Goal: Task Accomplishment & Management: Manage account settings

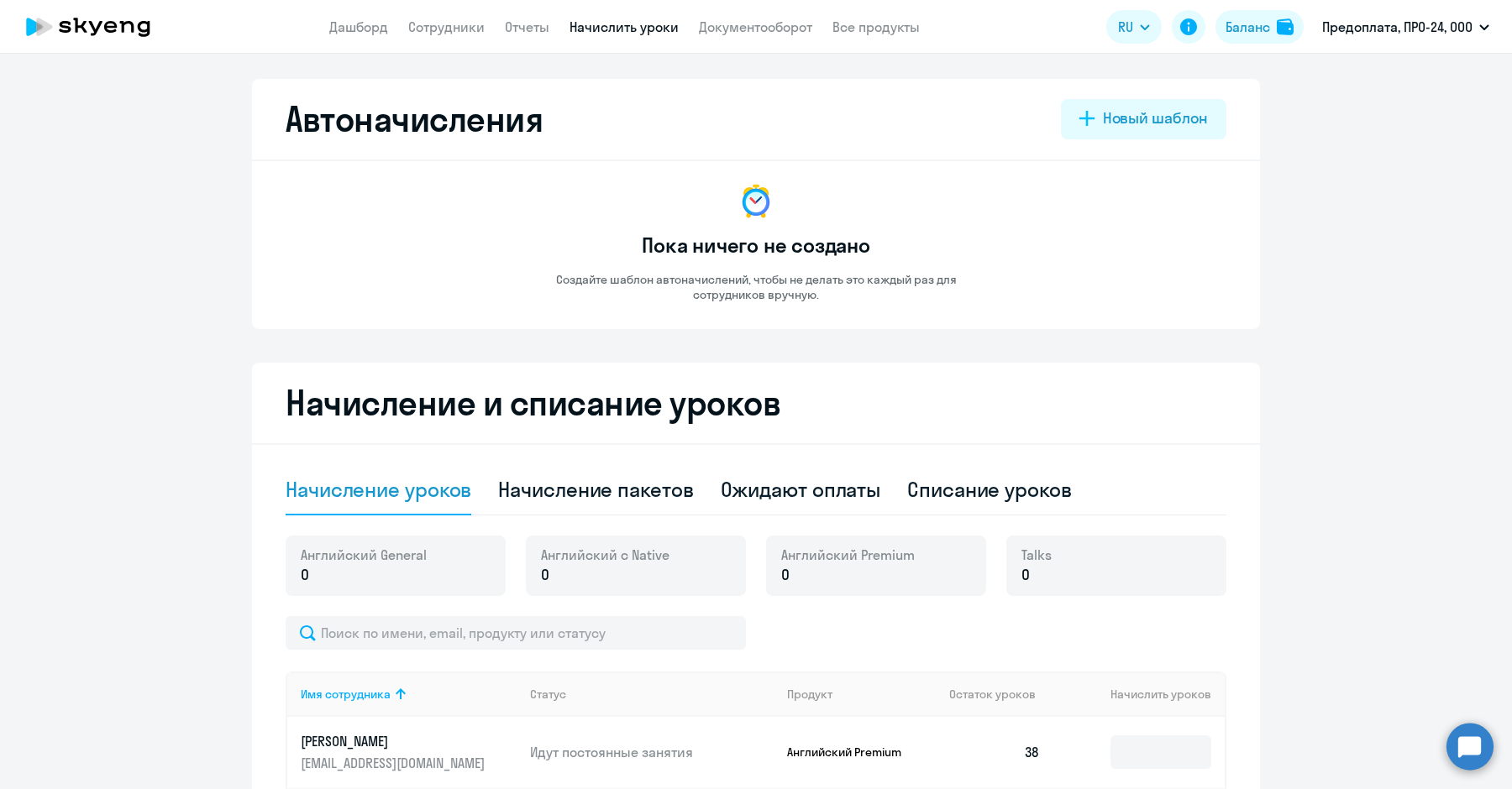
select select "10"
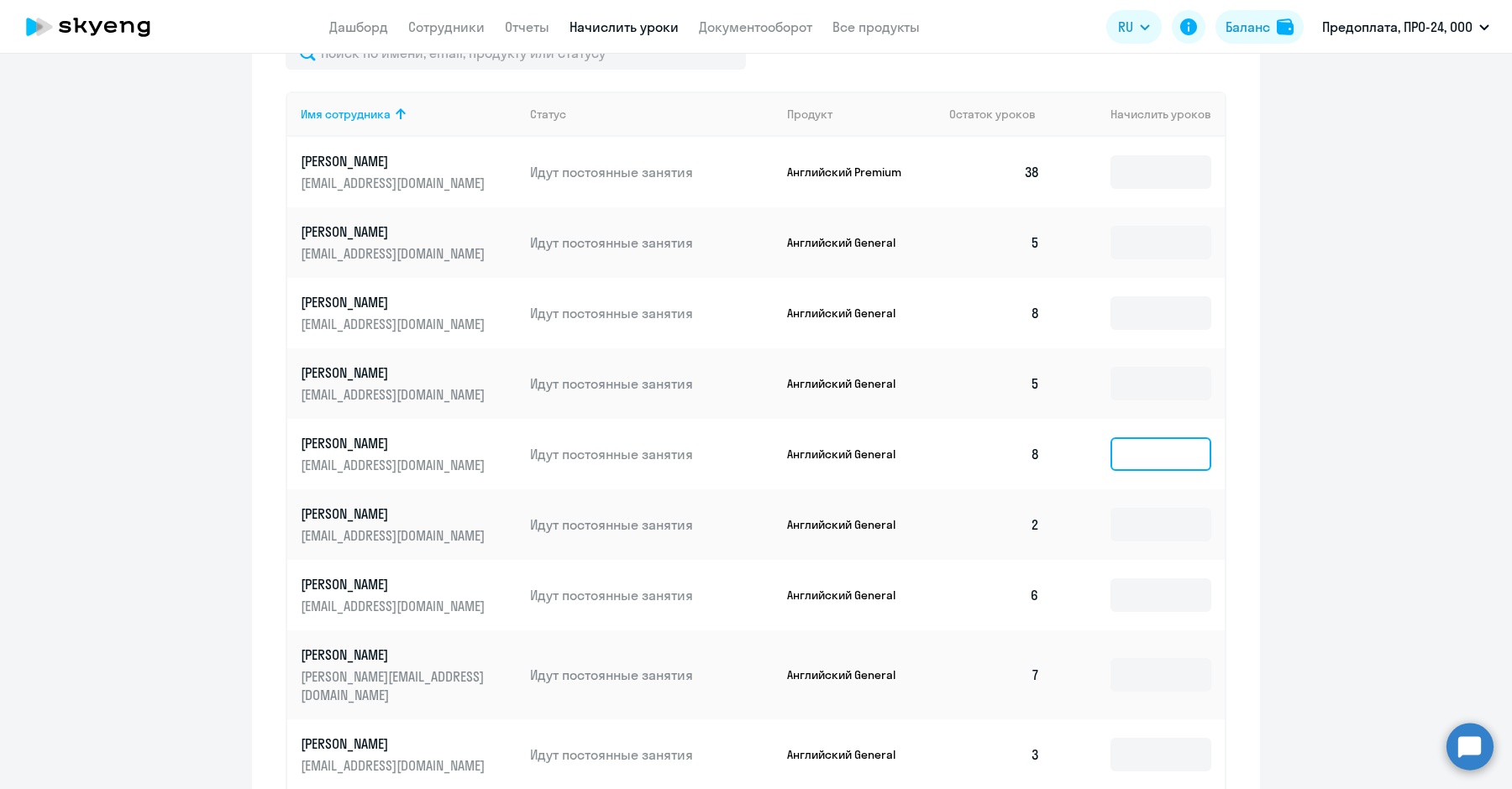
click at [1124, 462] on input at bounding box center [1161, 453] width 101 height 34
click at [1018, 450] on td "8" at bounding box center [994, 453] width 118 height 70
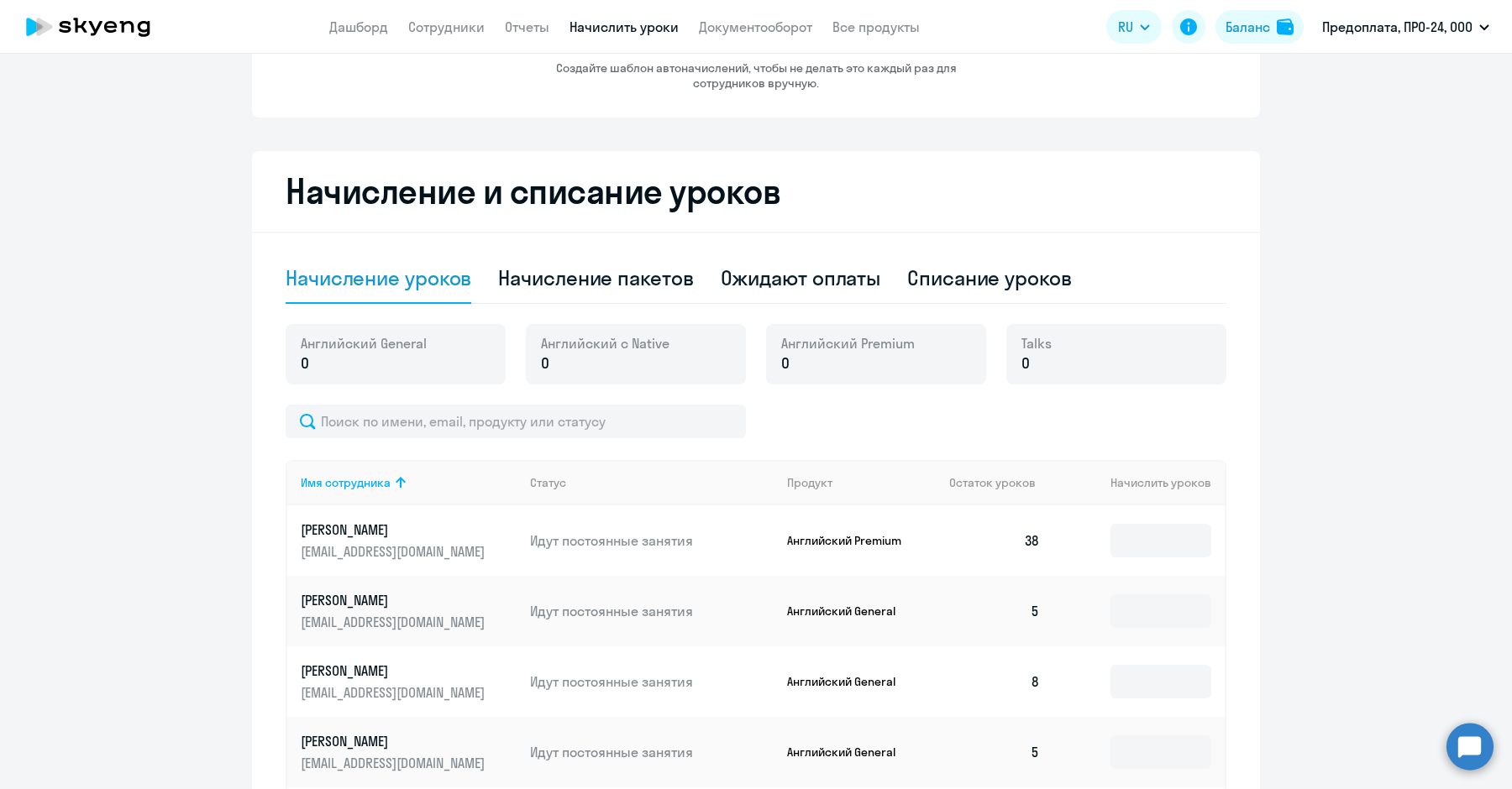
scroll to position [127, 0]
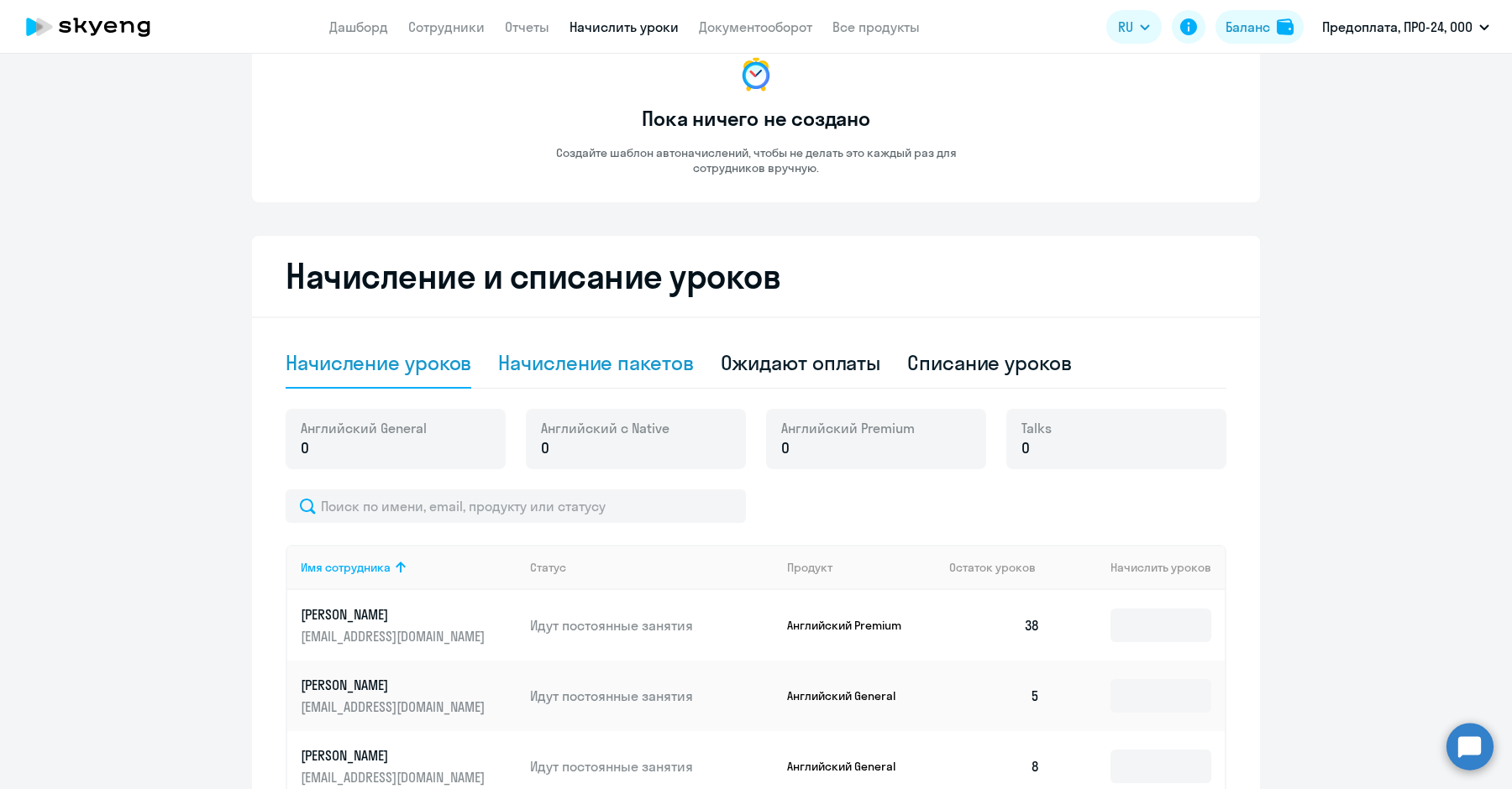
click at [505, 372] on div "Начисление пакетов" at bounding box center [595, 362] width 195 height 27
select select "10"
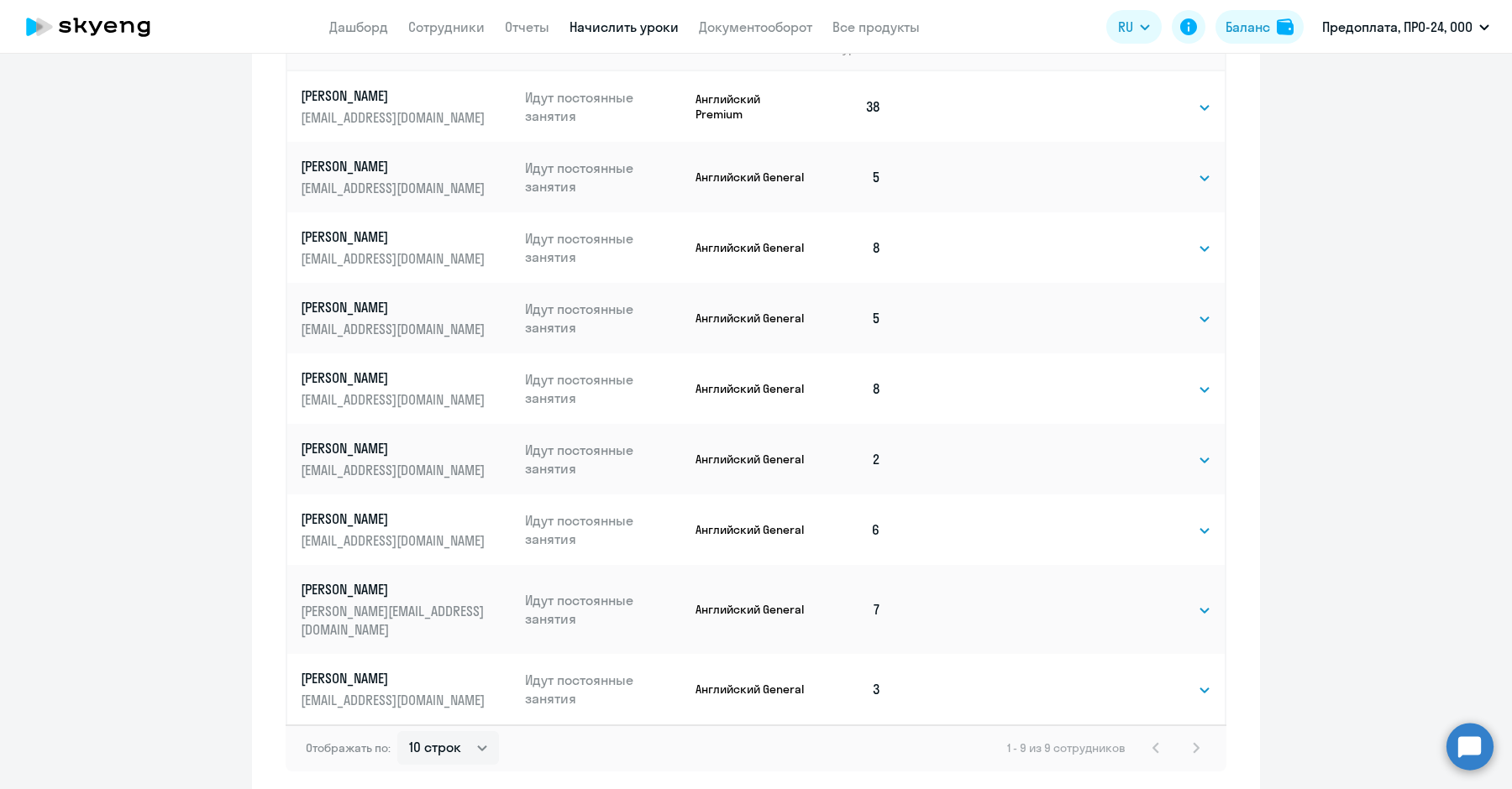
scroll to position [772, 0]
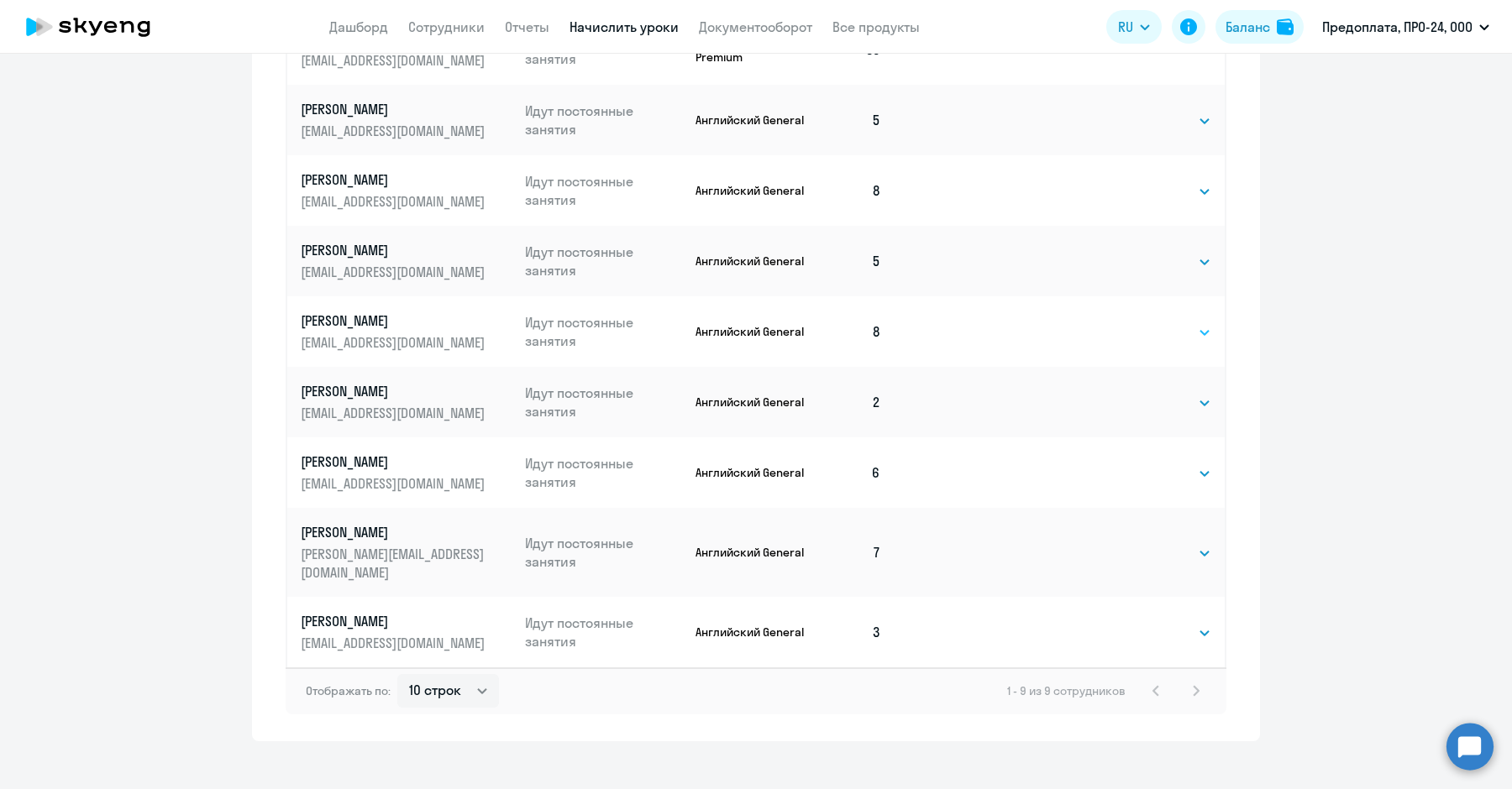
click at [1142, 330] on select "Выбрать 4 8 16 32 64 96 128" at bounding box center [1176, 333] width 69 height 20
select select "8"
click at [1142, 323] on select "Выбрать 4 8 16 32 64 96 128" at bounding box center [1176, 333] width 69 height 20
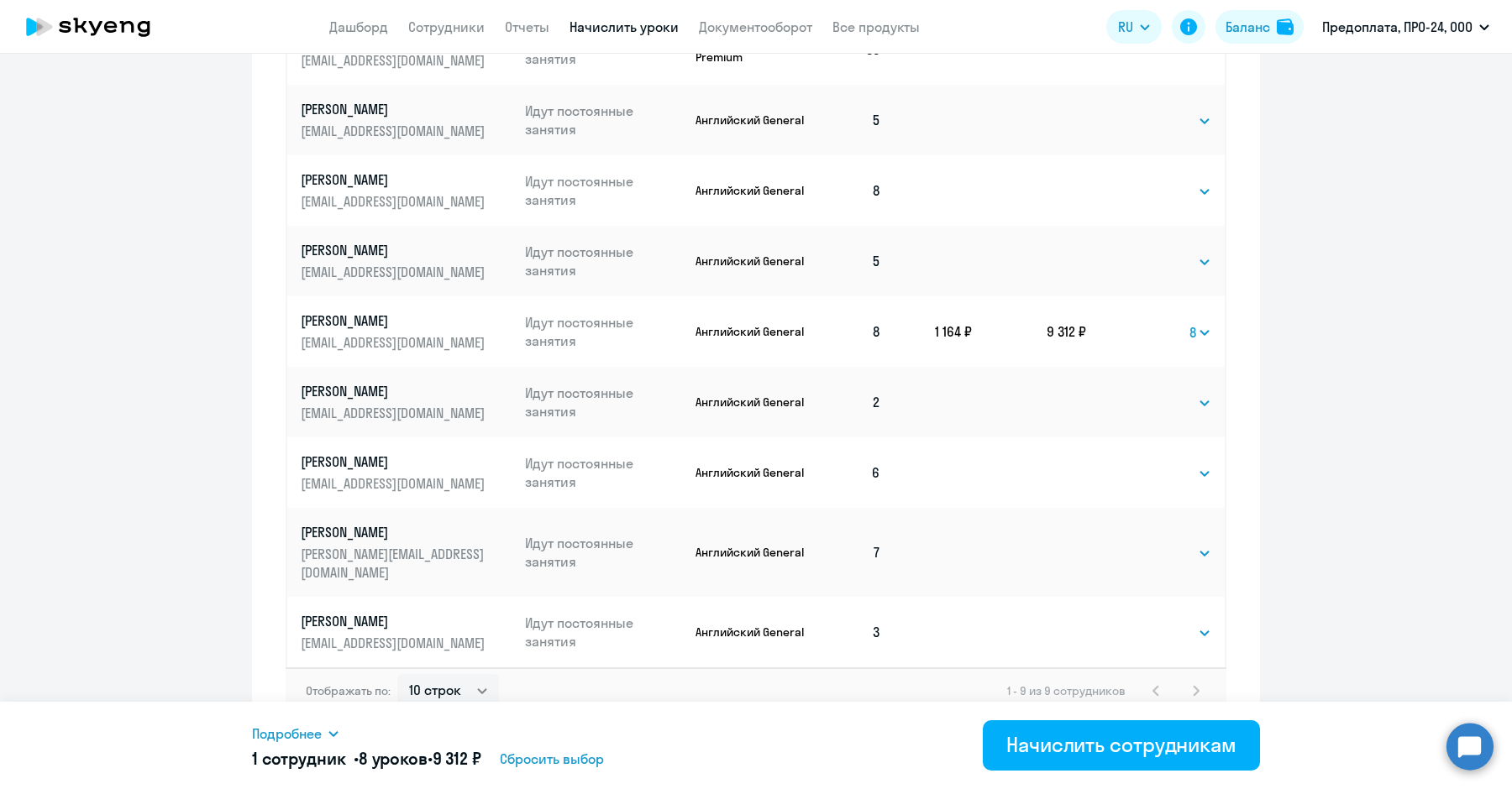
click at [287, 740] on span "Подробнее" at bounding box center [286, 733] width 70 height 20
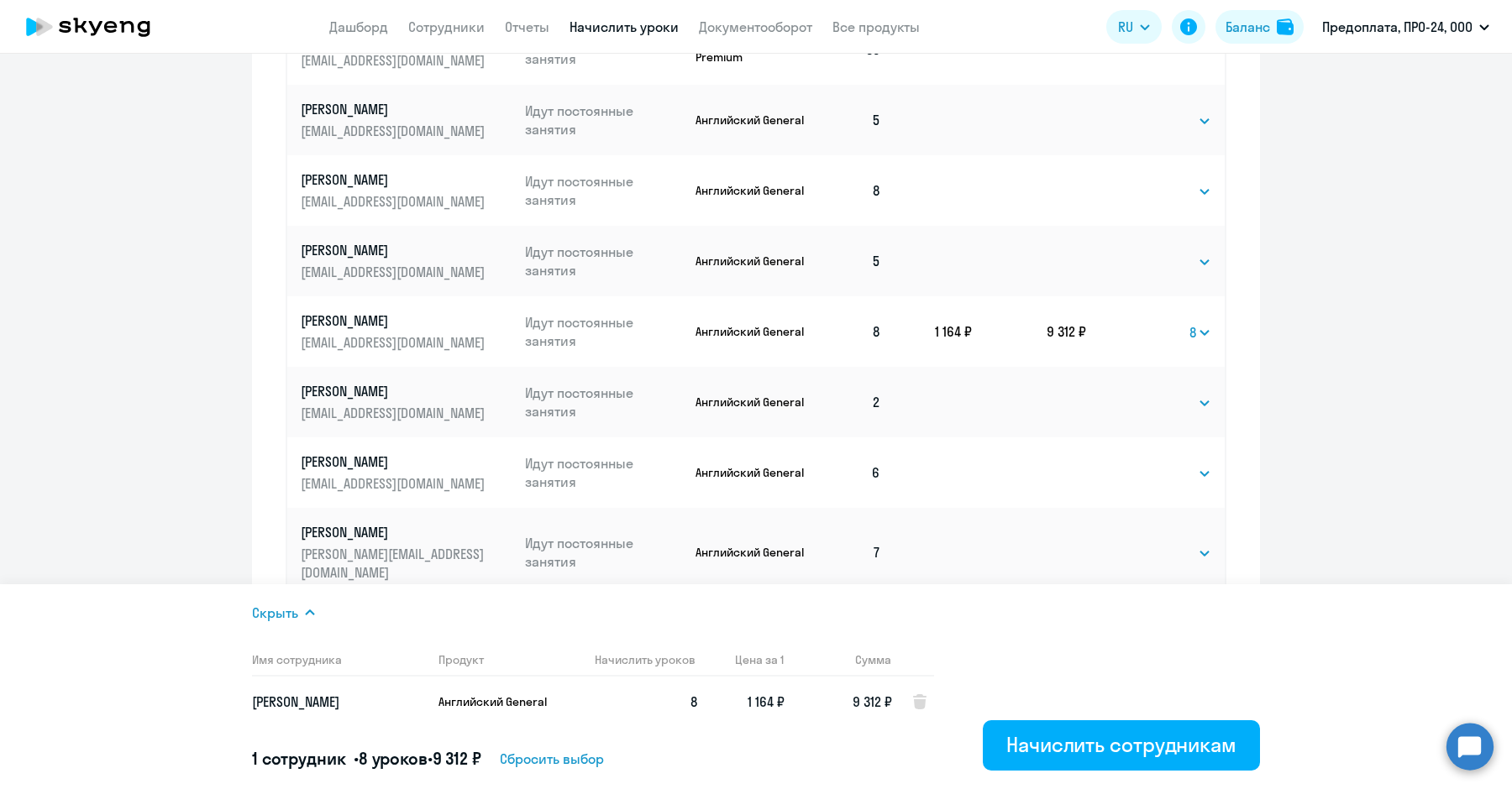
click at [1473, 537] on ng-component "Автоначисления Новый шаблон Пока ничего не создано Создайте шаблон автоначислен…" at bounding box center [756, 25] width 1512 height 1434
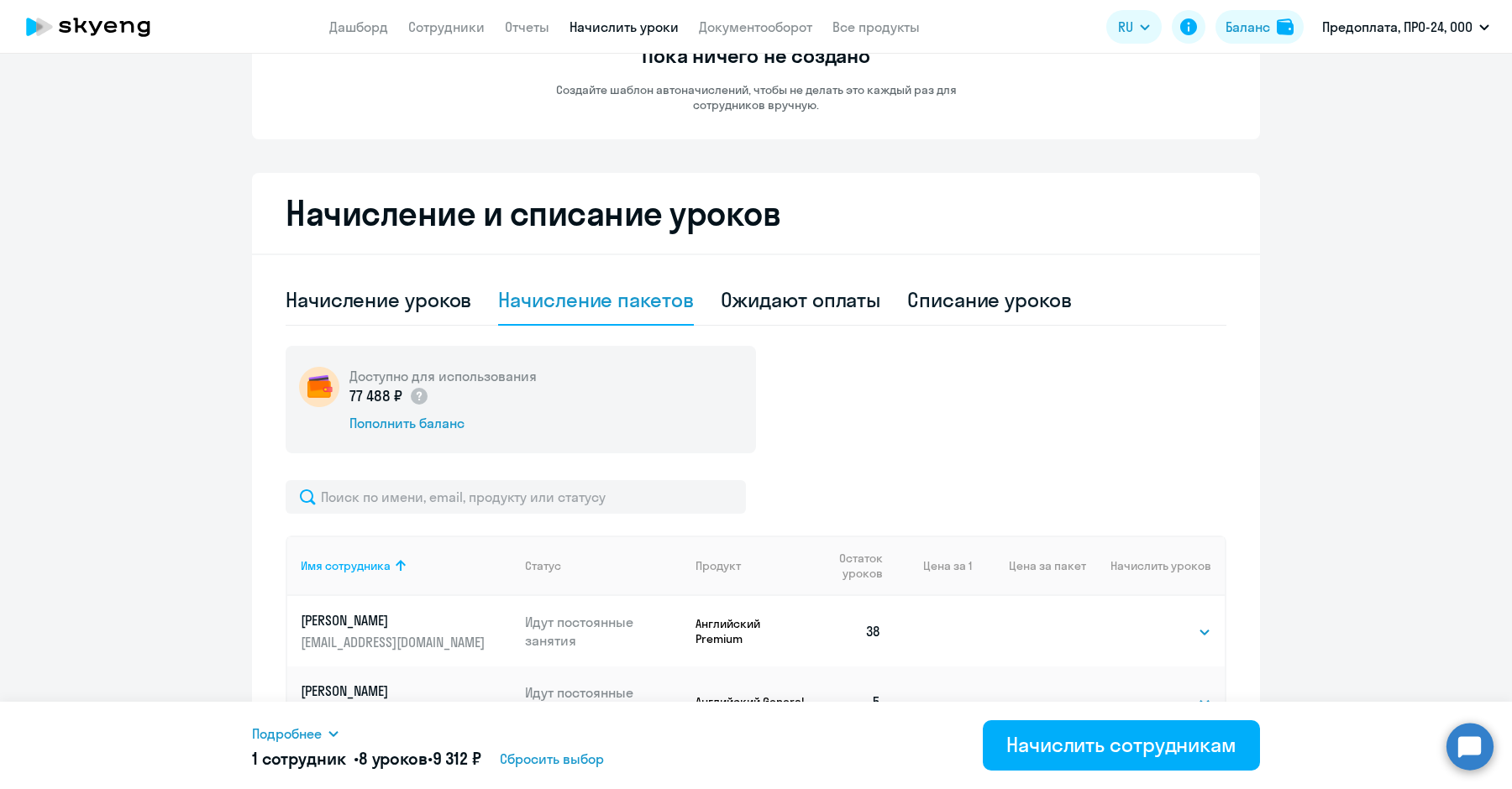
scroll to position [199, 0]
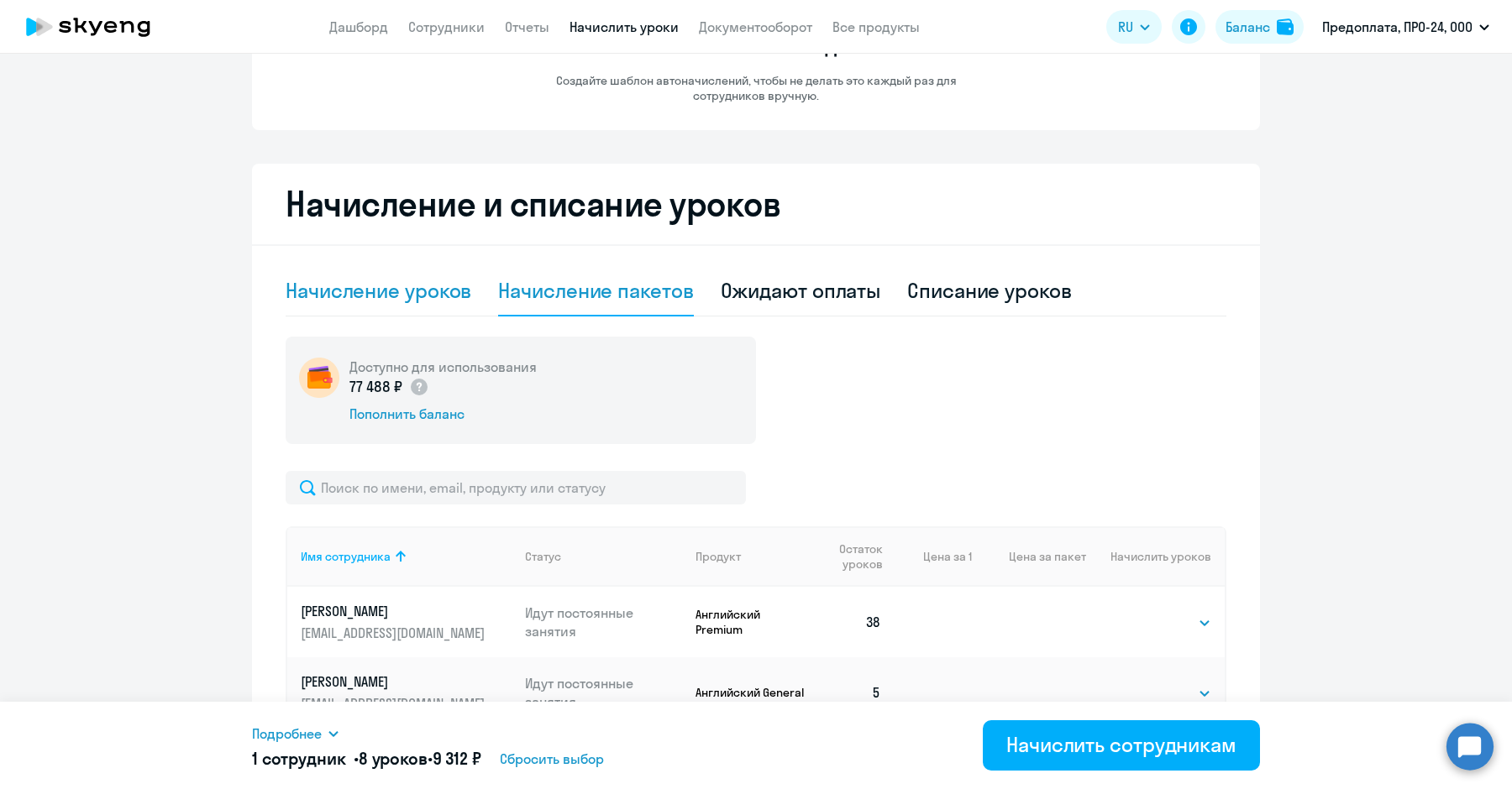
click at [372, 297] on div "Начисление уроков" at bounding box center [378, 290] width 186 height 27
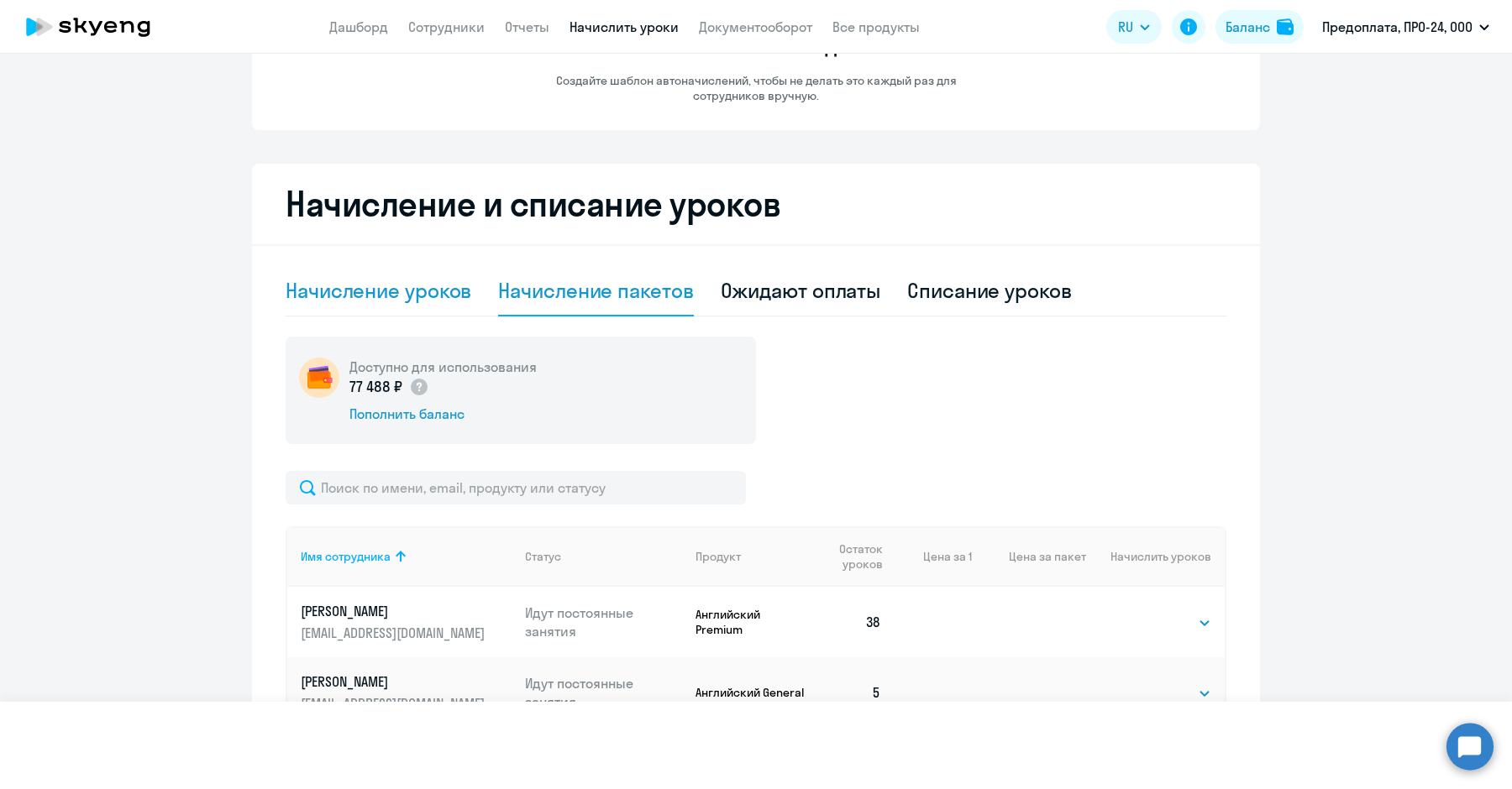
select select "10"
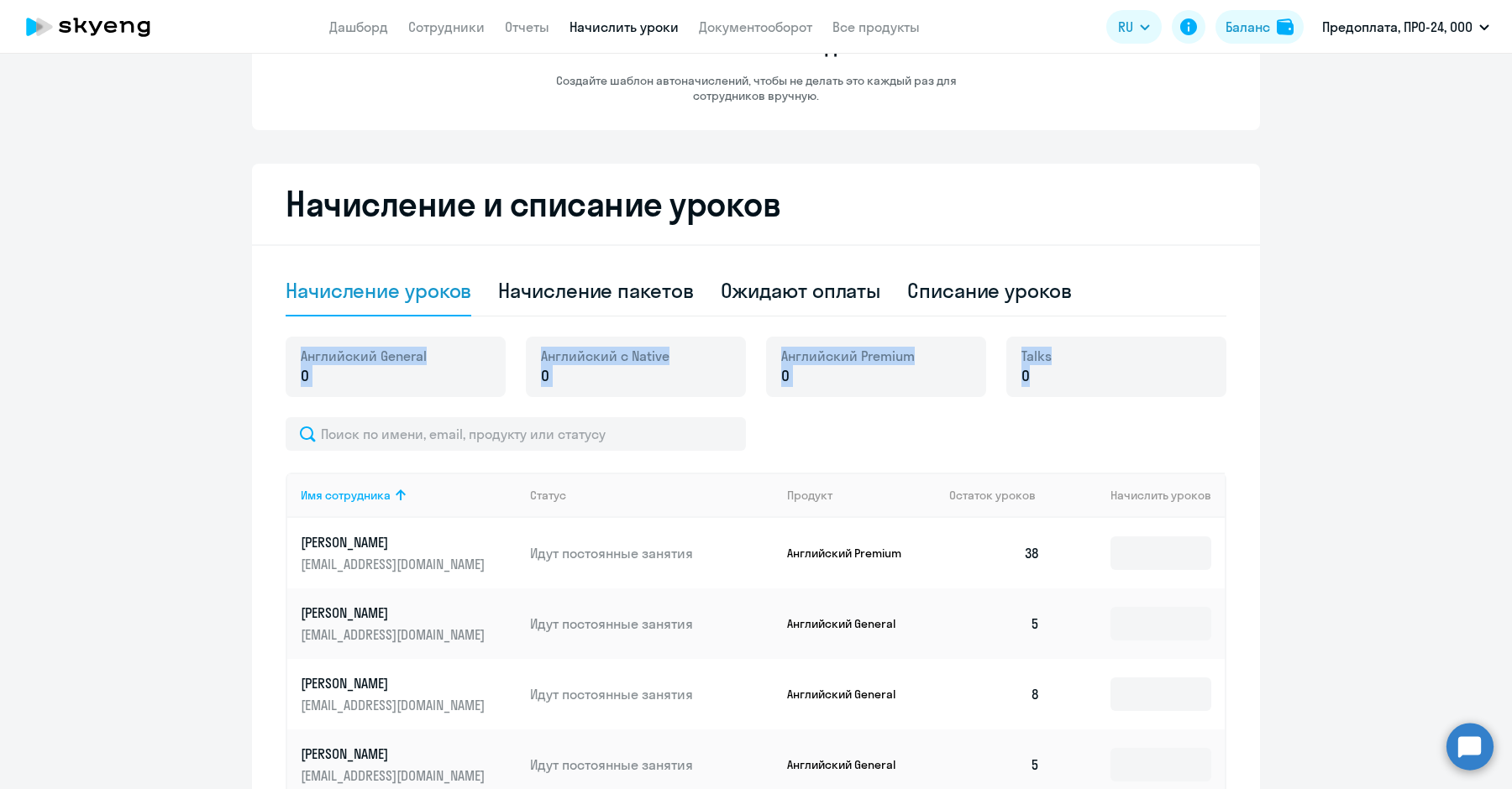
drag, startPoint x: 1493, startPoint y: 262, endPoint x: 1506, endPoint y: 309, distance: 48.8
click at [1506, 309] on div "Автоначисления Новый шаблон Пока ничего не создано Создайте шаблон автоначислен…" at bounding box center [756, 421] width 1512 height 735
click at [1473, 309] on ng-component "Автоначисления Новый шаблон Пока ничего не создано Создайте шаблон автоначислен…" at bounding box center [756, 562] width 1512 height 1365
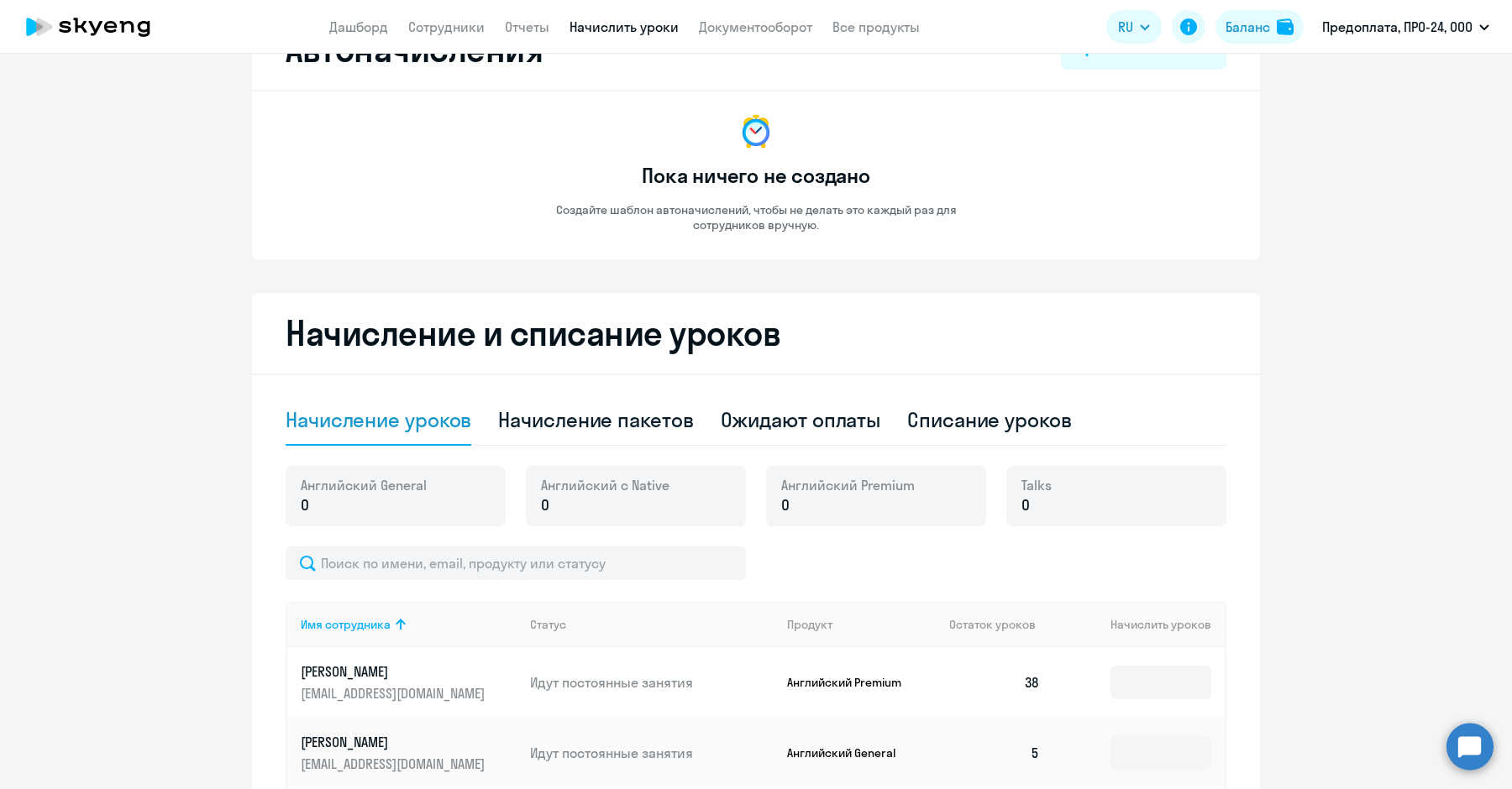
scroll to position [0, 0]
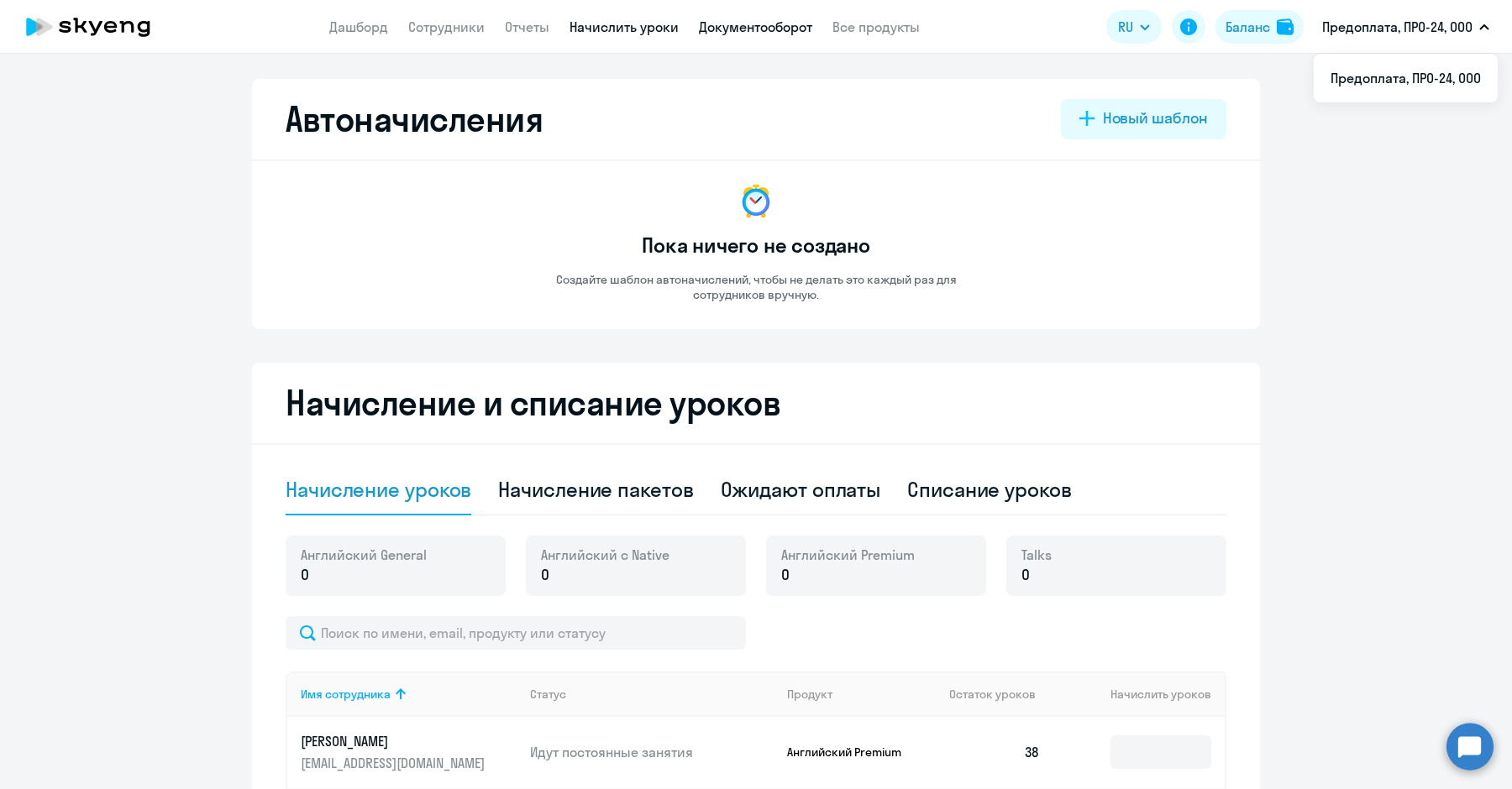
click at [716, 30] on link "Документооборот" at bounding box center [756, 27] width 113 height 16
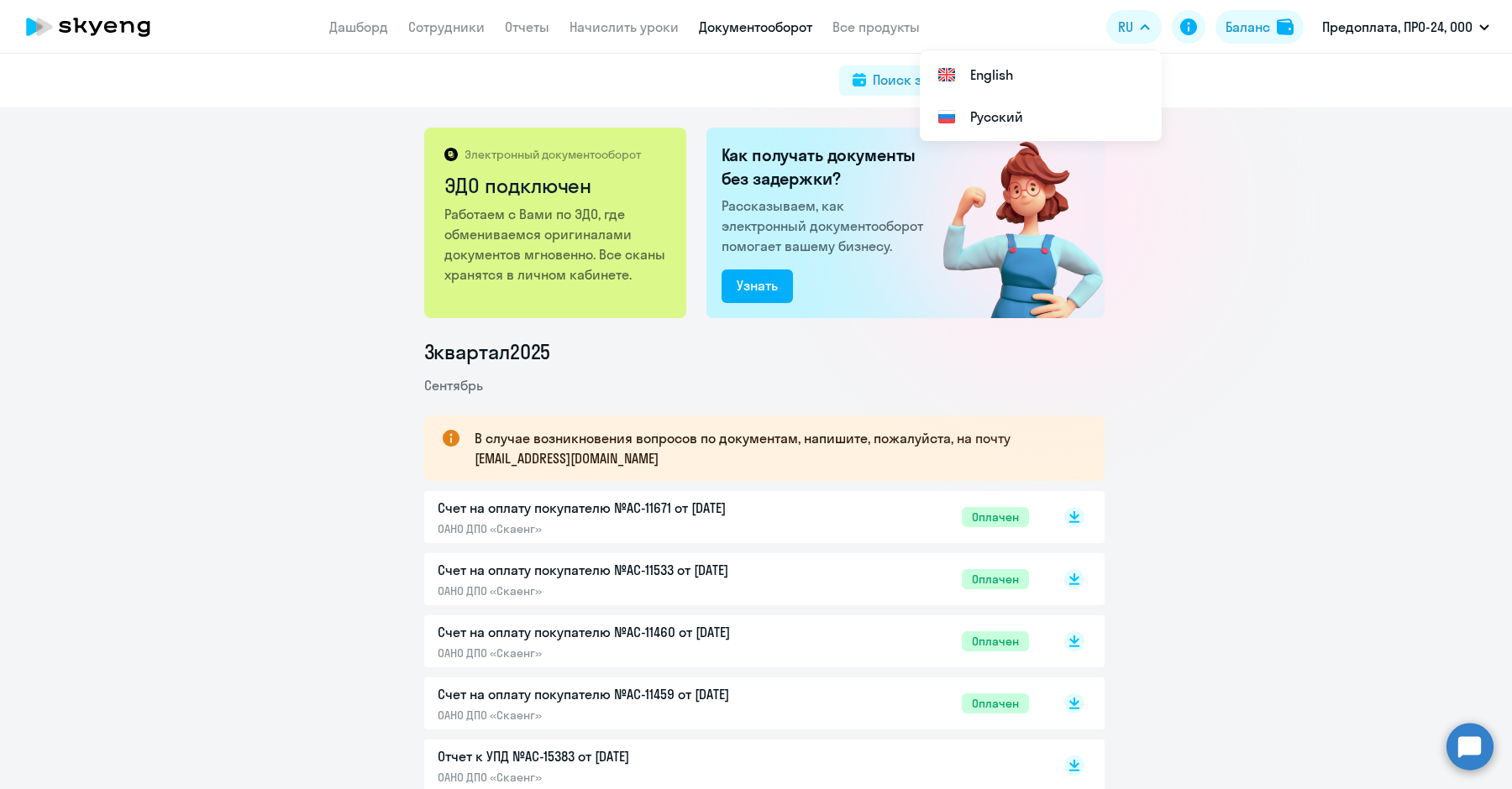
click at [1150, 264] on div at bounding box center [1038, 213] width 299 height 299
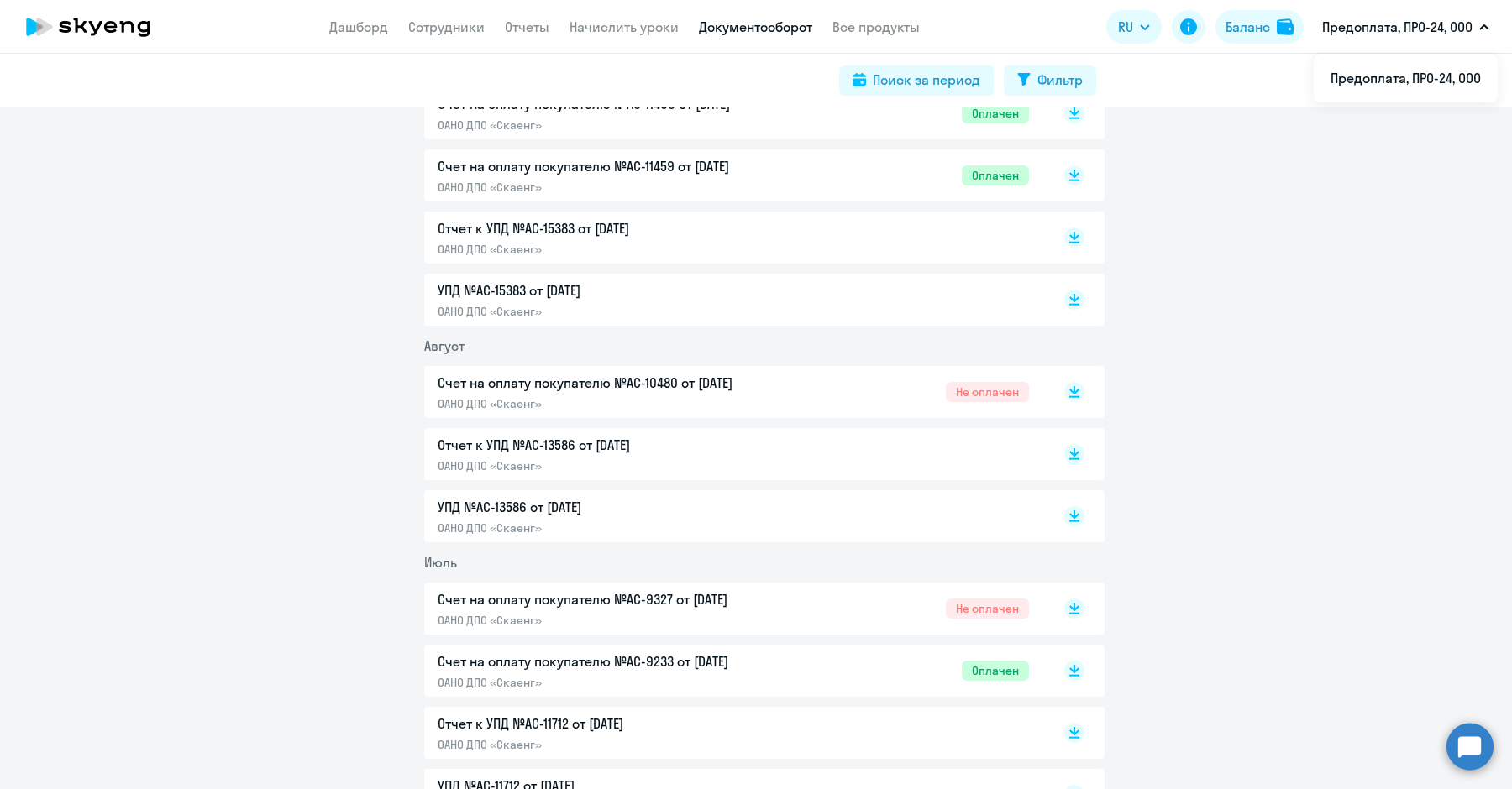
scroll to position [544, 0]
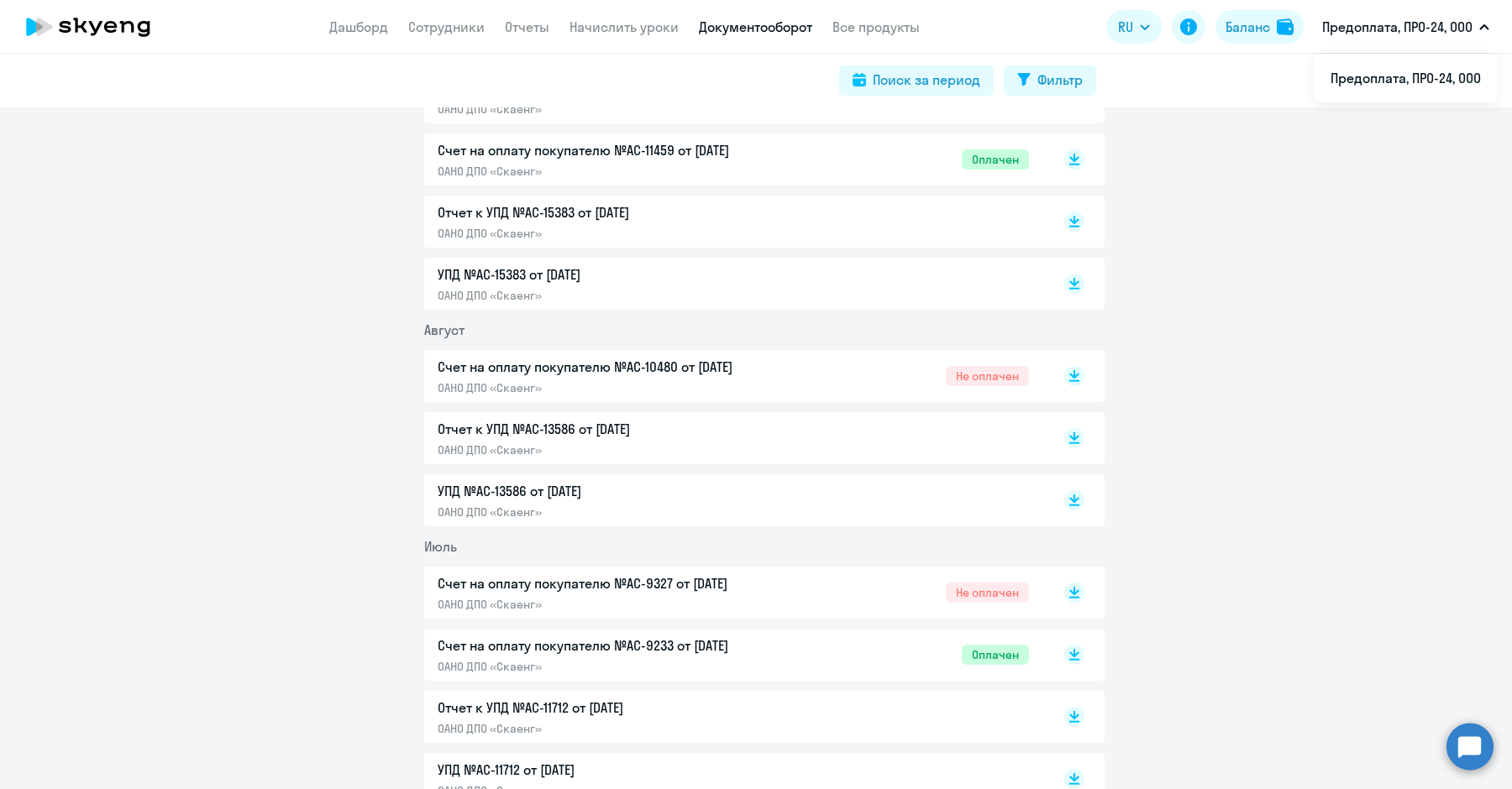
click at [750, 272] on p "УПД №AC-15383 от [DATE]" at bounding box center [614, 274] width 353 height 20
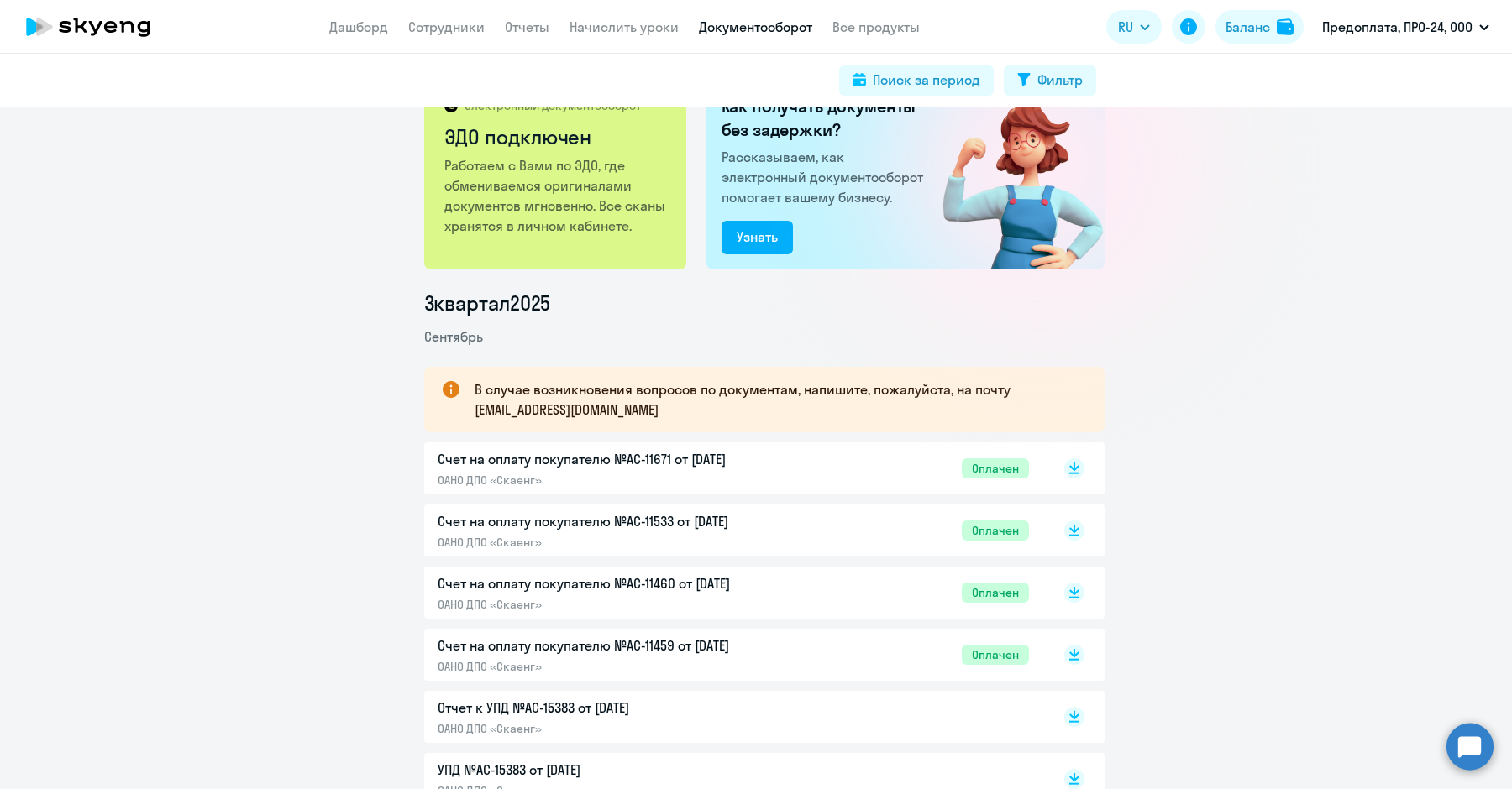
scroll to position [0, 0]
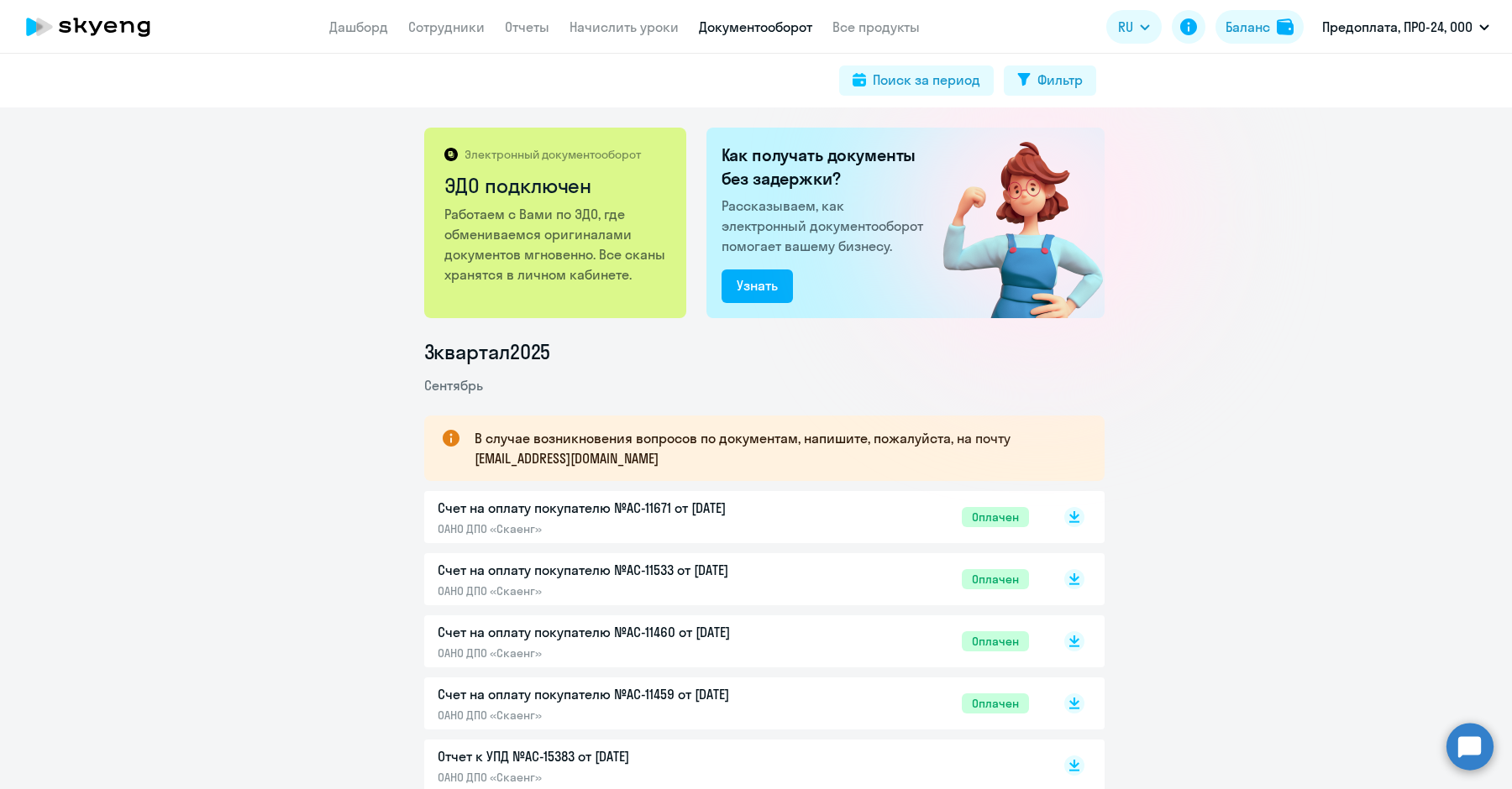
click at [563, 287] on div "Электронный документооборот ЭДО подключен Работаем с Вами по ЭДО, где обменивае…" at bounding box center [555, 223] width 262 height 190
drag, startPoint x: 866, startPoint y: 191, endPoint x: 890, endPoint y: 183, distance: 25.3
click at [866, 191] on div "Как получать документы без задержки? Рассказываем, как электронный документообо…" at bounding box center [905, 223] width 398 height 190
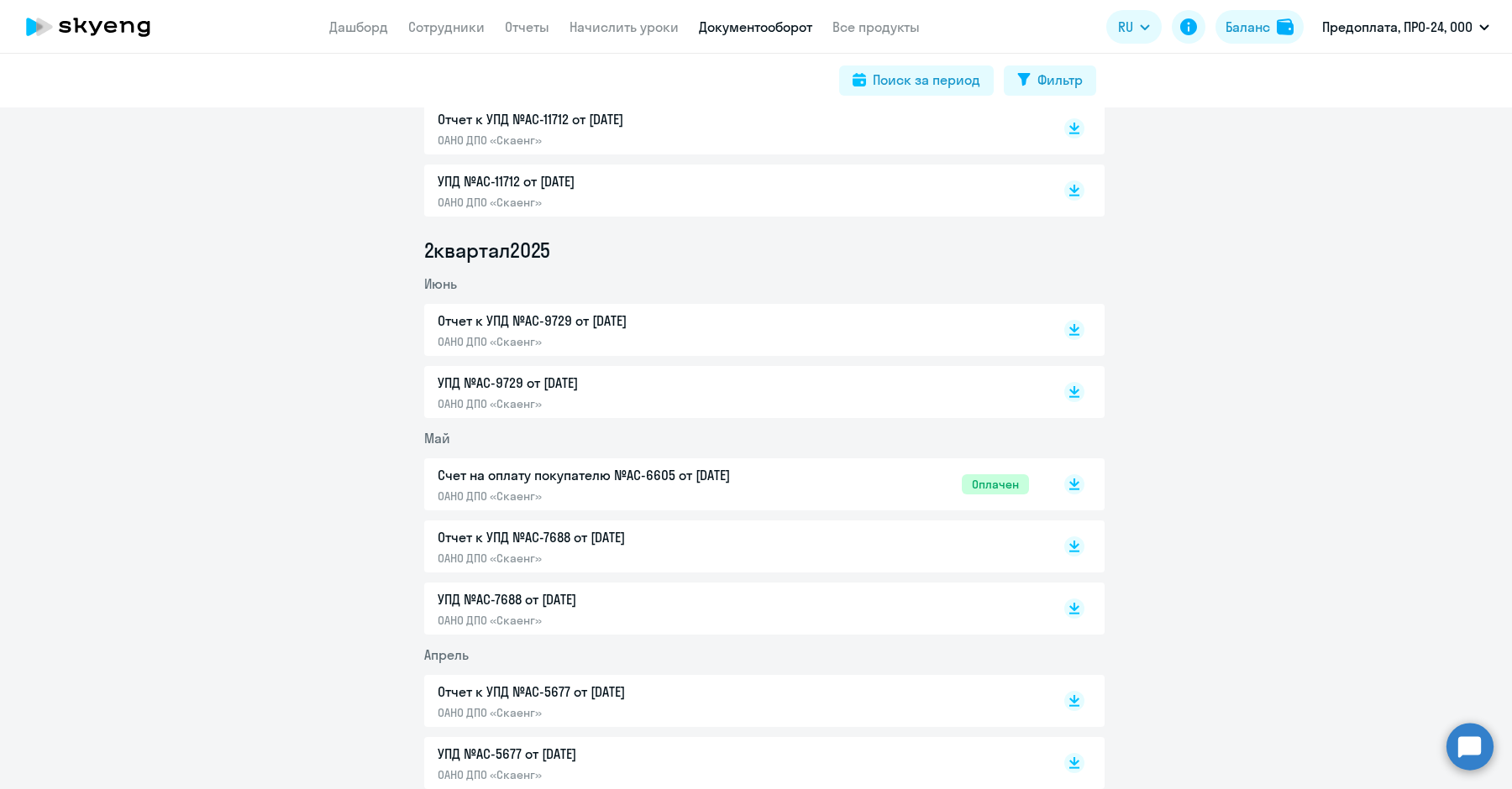
scroll to position [1143, 0]
